Goal: Information Seeking & Learning: Learn about a topic

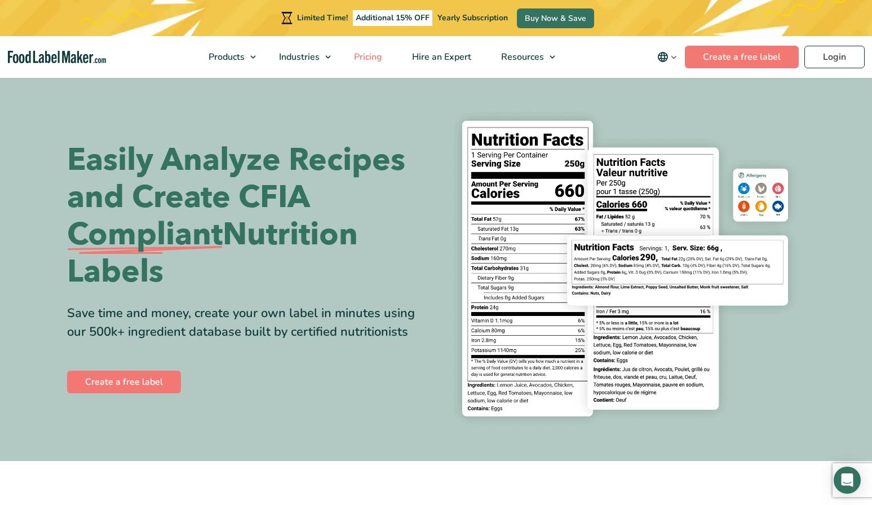
click at [370, 58] on span "Pricing" at bounding box center [367, 57] width 33 height 12
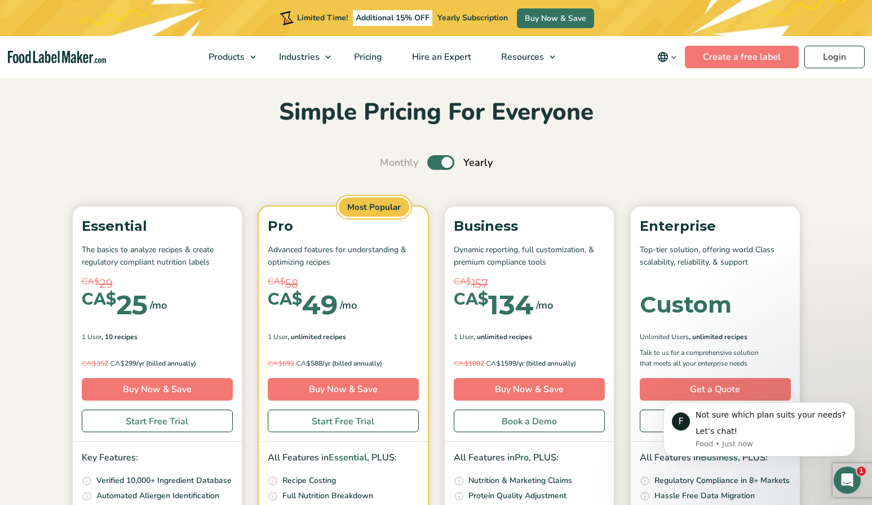
scroll to position [38, 0]
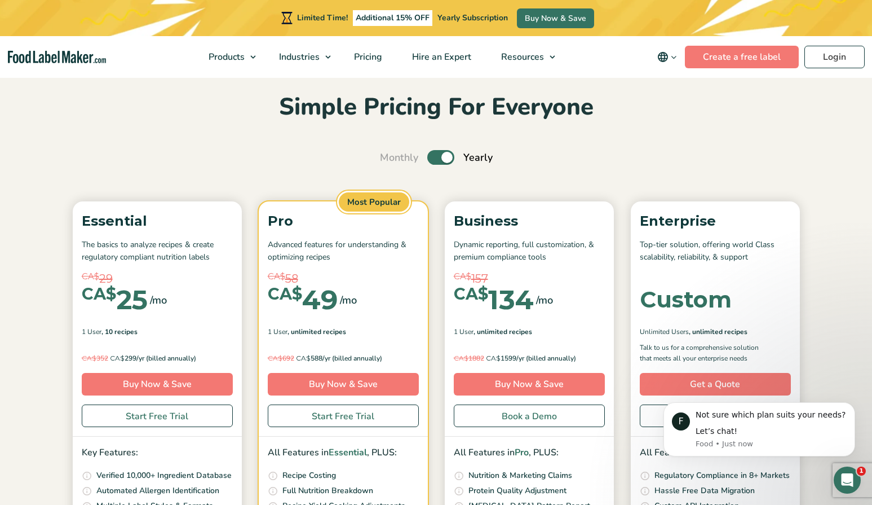
click at [450, 158] on label "Toggle" at bounding box center [440, 157] width 27 height 15
click at [390, 158] on input "Toggle" at bounding box center [385, 157] width 7 height 7
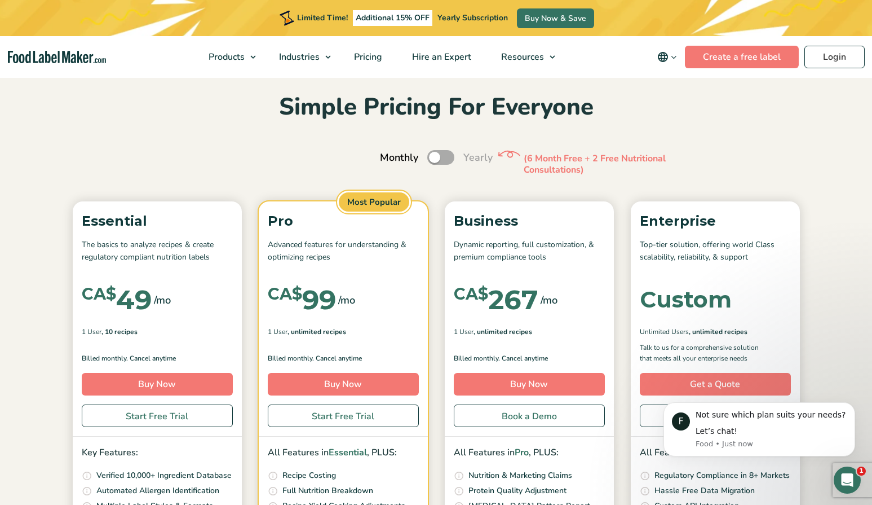
click at [440, 157] on label "Toggle" at bounding box center [440, 157] width 27 height 15
click at [390, 157] on input "Toggle" at bounding box center [385, 157] width 7 height 7
checkbox input "true"
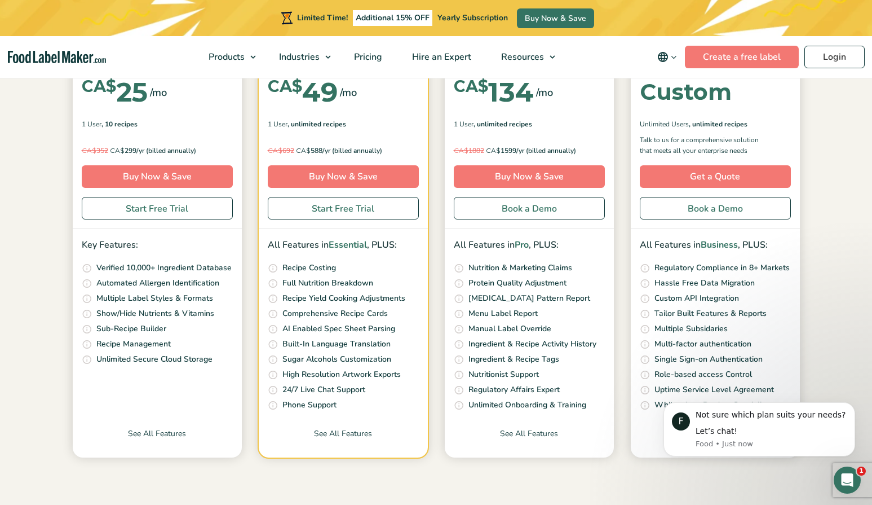
scroll to position [253, 0]
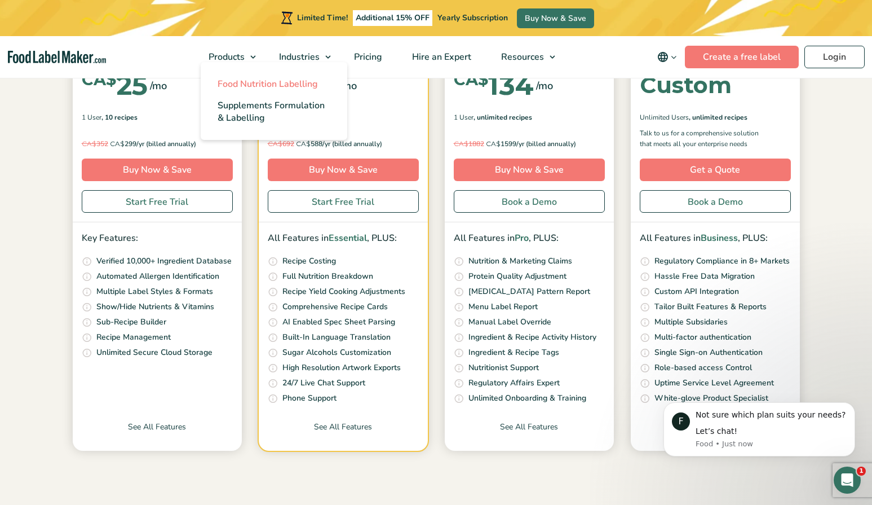
click at [256, 81] on span "Food Nutrition Labelling" at bounding box center [268, 84] width 100 height 12
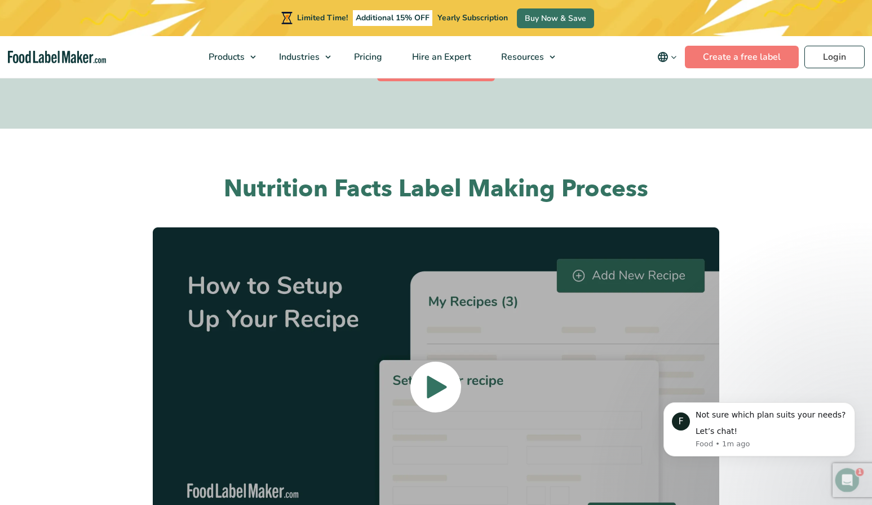
scroll to position [2417, 0]
